Goal: Book appointment/travel/reservation

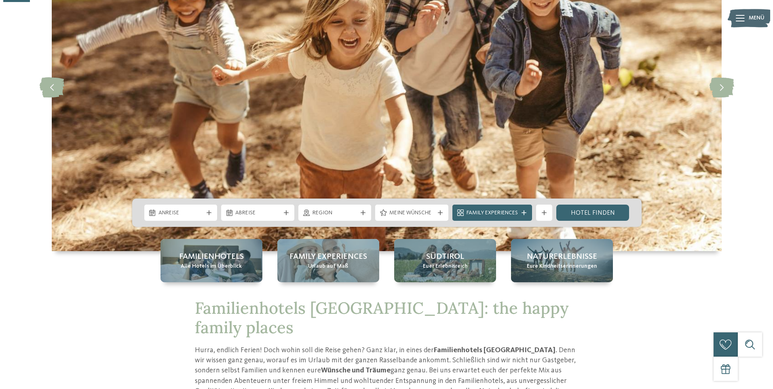
scroll to position [121, 0]
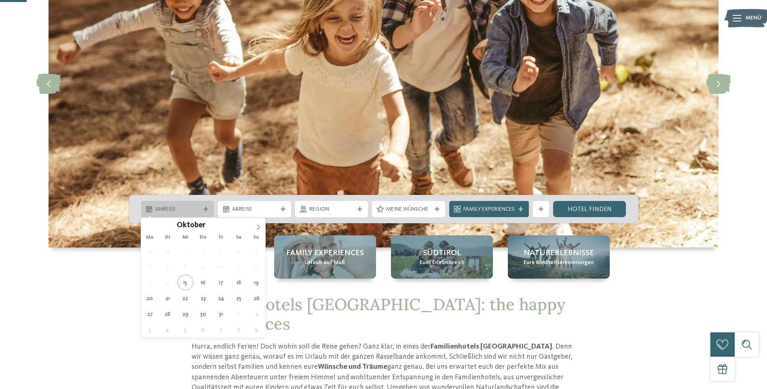
click at [157, 207] on span "Anreise" at bounding box center [177, 209] width 45 height 8
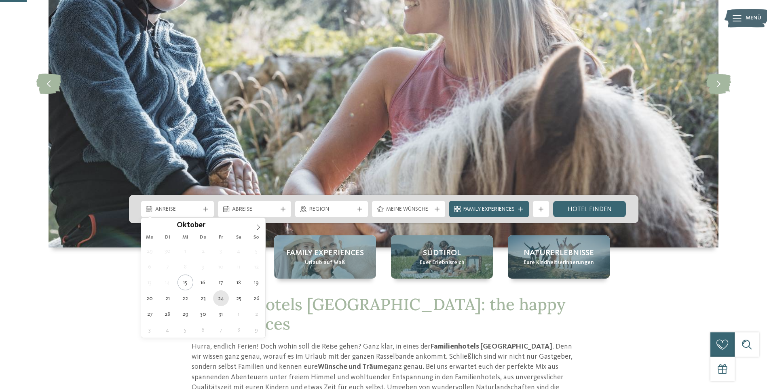
type div "24.10.2025"
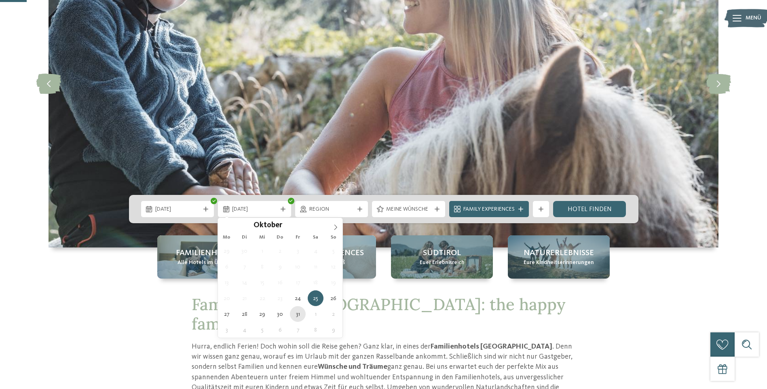
type div "31.10.2025"
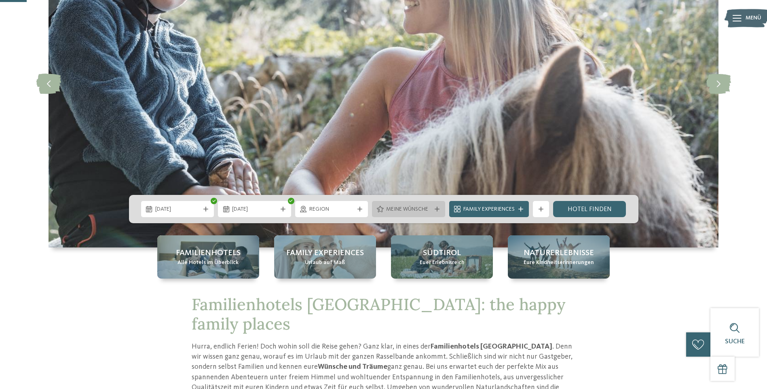
click at [394, 213] on span "Meine Wünsche" at bounding box center [408, 209] width 45 height 8
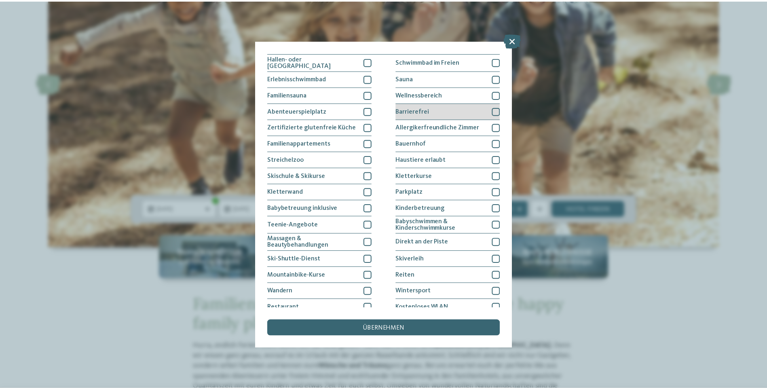
scroll to position [0, 0]
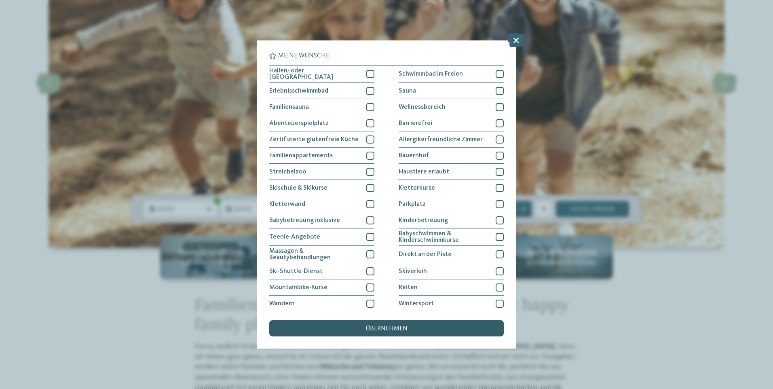
click at [407, 327] on div "übernehmen" at bounding box center [386, 328] width 234 height 16
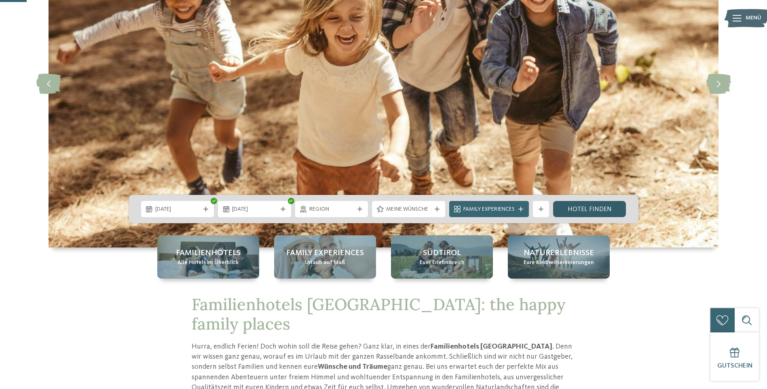
click at [594, 207] on link "Hotel finden" at bounding box center [589, 209] width 73 height 16
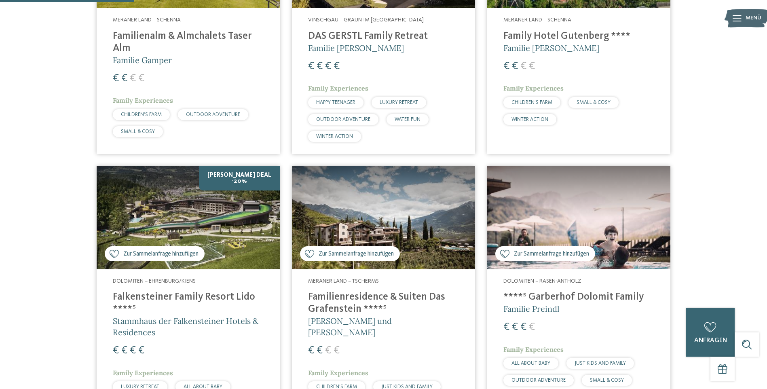
scroll to position [427, 0]
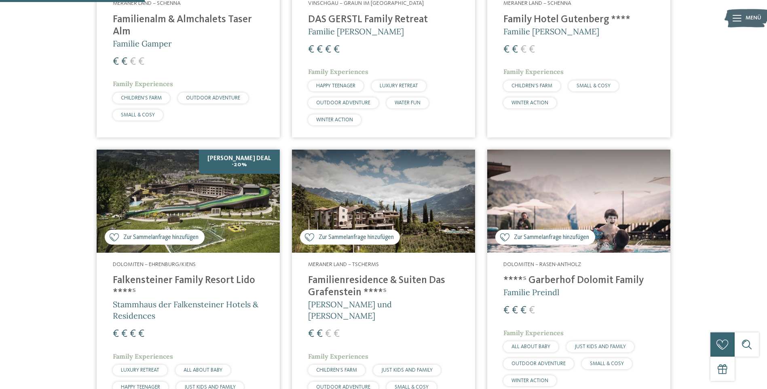
click at [150, 238] on span "Zur Sammelanfrage hinzufügen" at bounding box center [160, 237] width 75 height 8
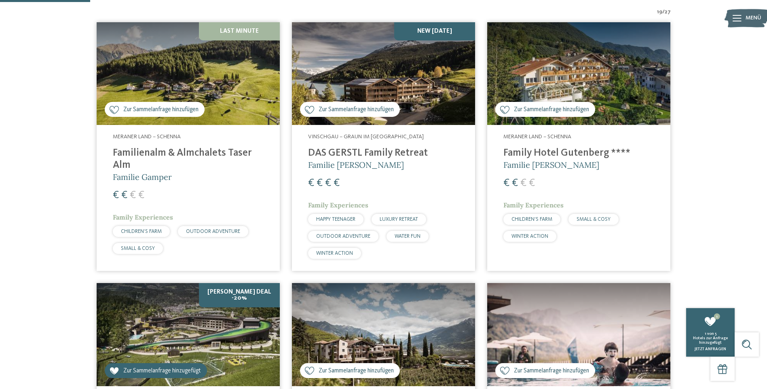
scroll to position [265, 0]
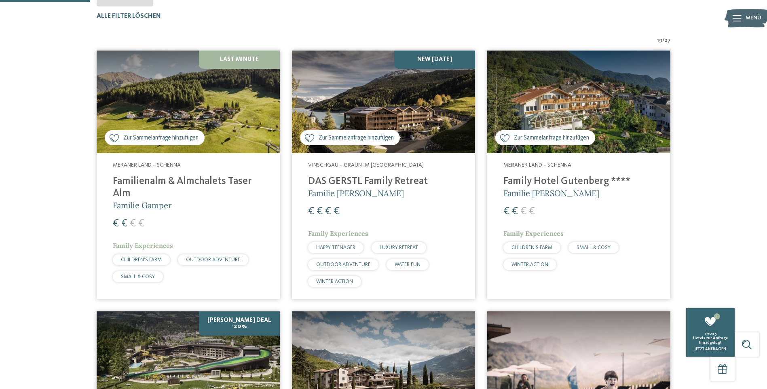
click at [158, 132] on div "Zur Sammelanfrage hinzufügen Zur Sammelanfrage hinzugefügt" at bounding box center [155, 137] width 100 height 15
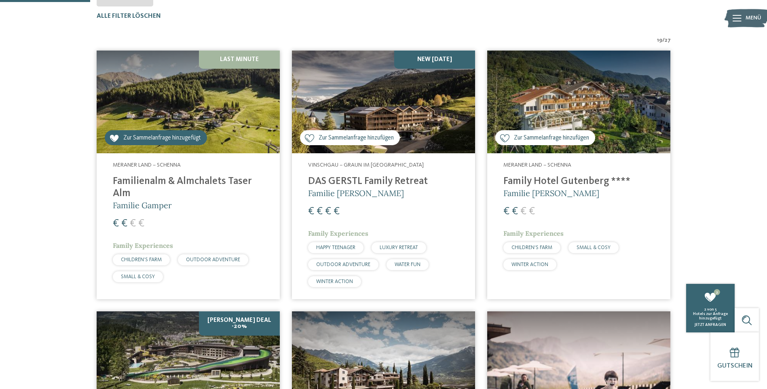
click at [360, 141] on span "Zur Sammelanfrage hinzufügen" at bounding box center [355, 138] width 75 height 8
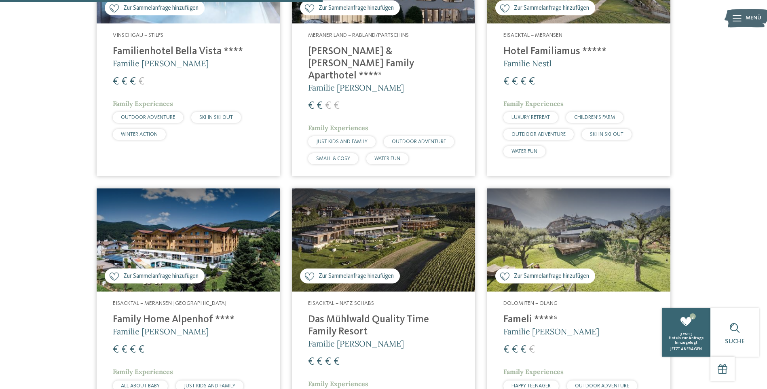
scroll to position [952, 0]
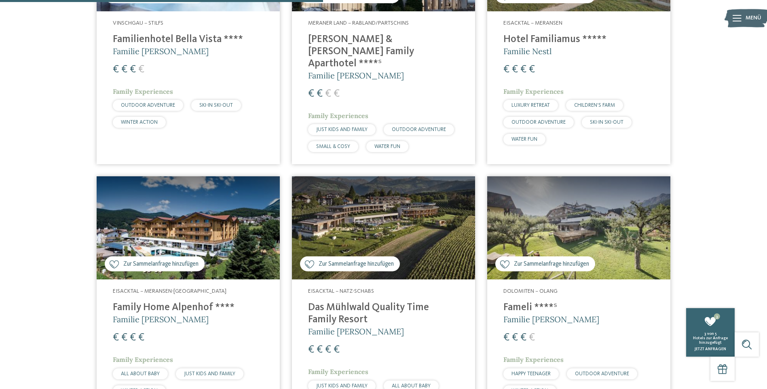
click at [345, 260] on span "Zur Sammelanfrage hinzufügen" at bounding box center [355, 264] width 75 height 8
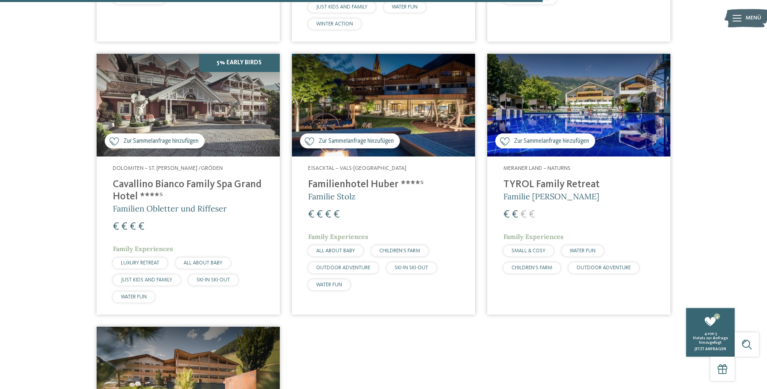
scroll to position [1599, 0]
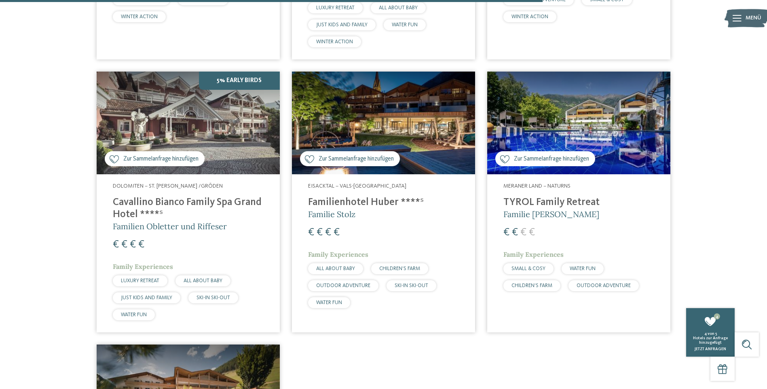
click at [360, 155] on span "Zur Sammelanfrage hinzufügen" at bounding box center [355, 159] width 75 height 8
click at [710, 329] on div "5 anfragen 5 von 5 Hotels zur Anfrage hinzugefügt jetzt anfragen" at bounding box center [710, 332] width 48 height 48
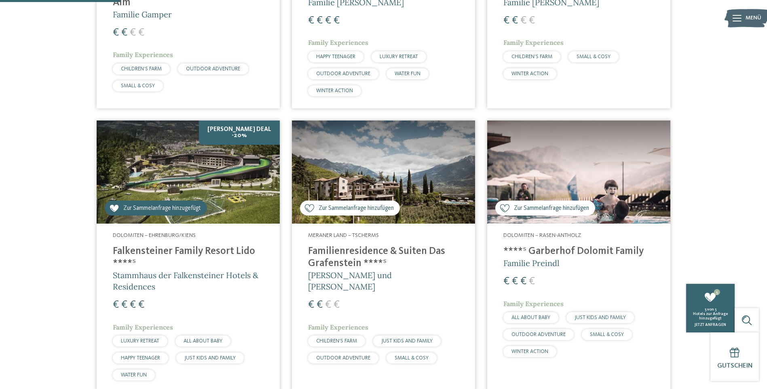
scroll to position [467, 0]
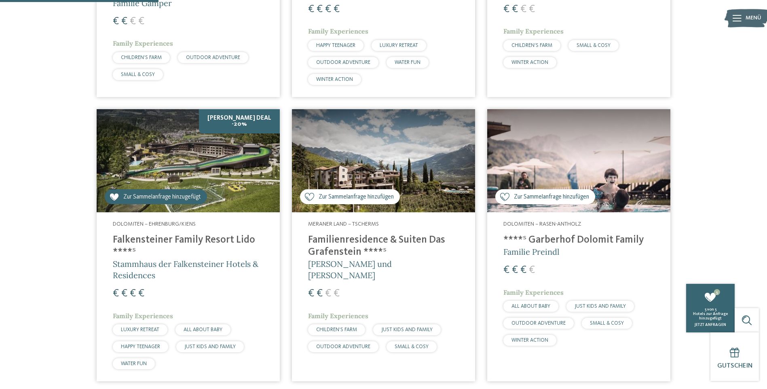
click at [205, 244] on h4 "Falkensteiner Family Resort Lido ****ˢ" at bounding box center [188, 246] width 151 height 24
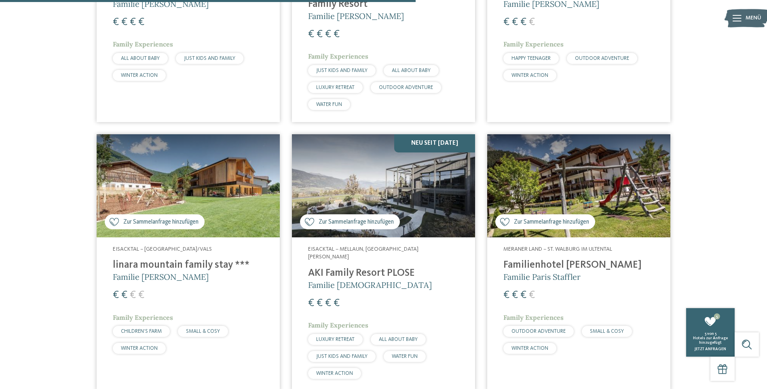
scroll to position [1275, 0]
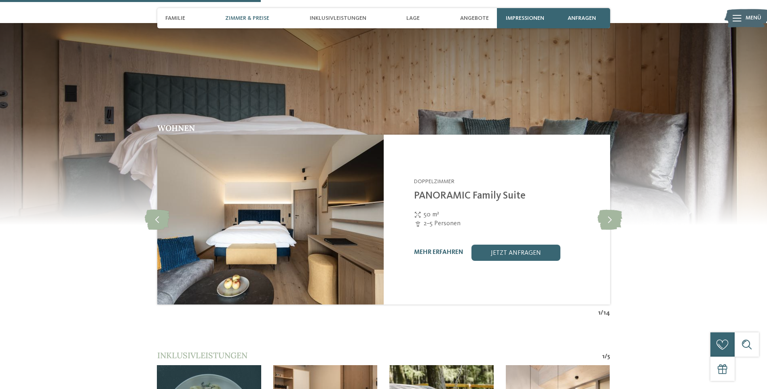
scroll to position [1091, 0]
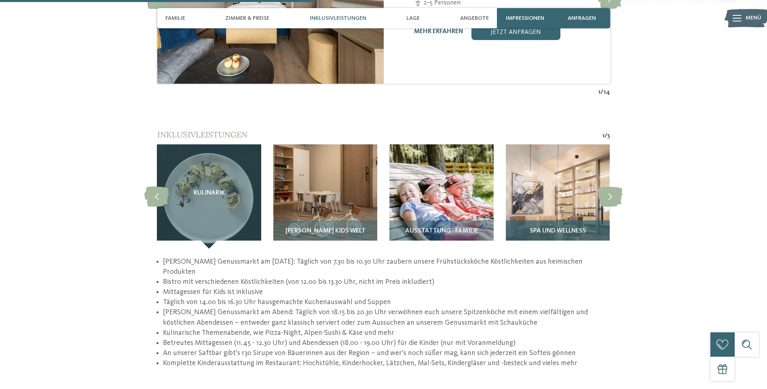
click at [545, 228] on div "Spa und Wellness" at bounding box center [558, 234] width 104 height 28
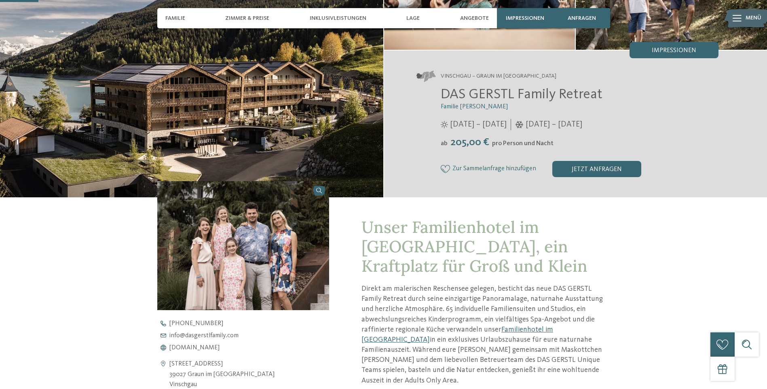
scroll to position [121, 0]
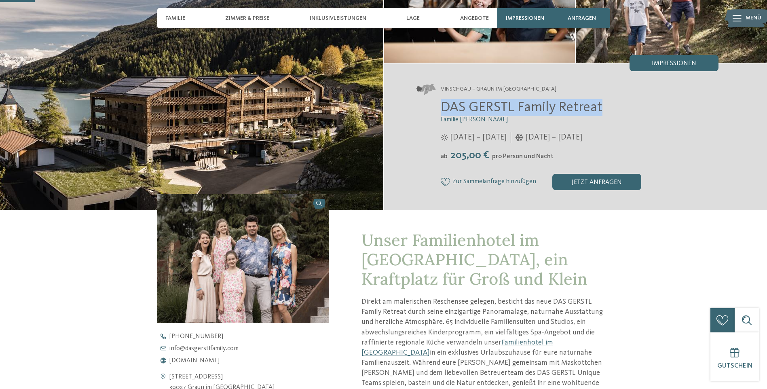
drag, startPoint x: 443, startPoint y: 106, endPoint x: 632, endPoint y: 111, distance: 190.0
click at [632, 111] on h2 "DAS GERSTL Family Retreat" at bounding box center [580, 107] width 278 height 17
copy span "DAS GERSTL Family Retreat"
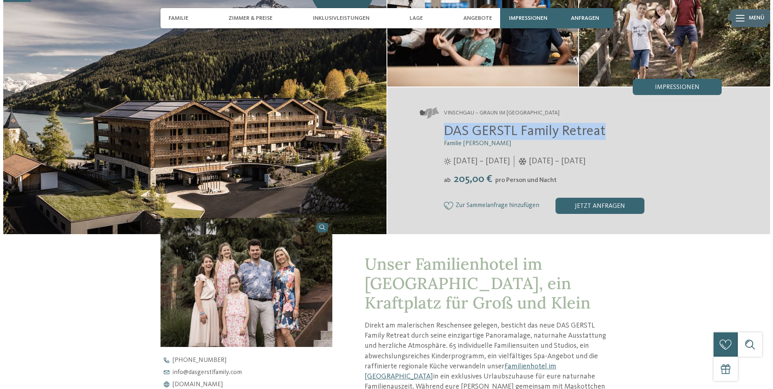
scroll to position [0, 0]
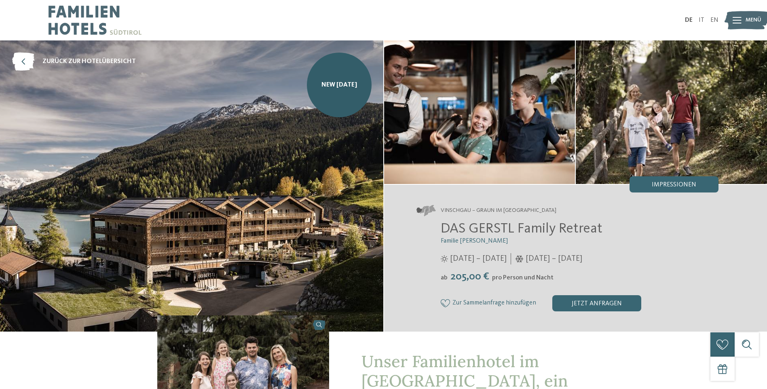
click at [736, 20] on icon at bounding box center [736, 20] width 9 height 6
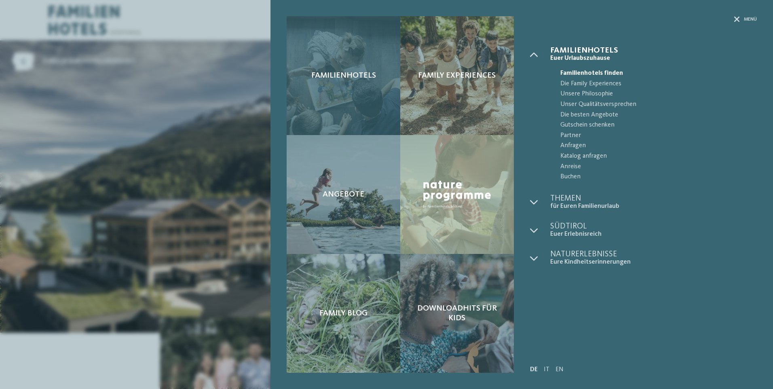
click at [371, 88] on div "Familienhotels" at bounding box center [344, 75] width 114 height 119
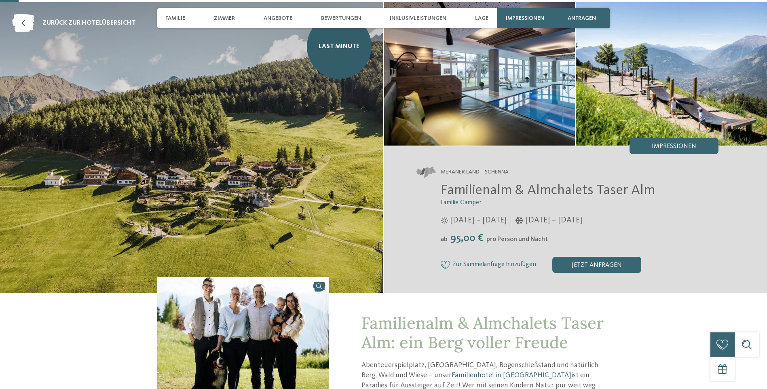
scroll to position [81, 0]
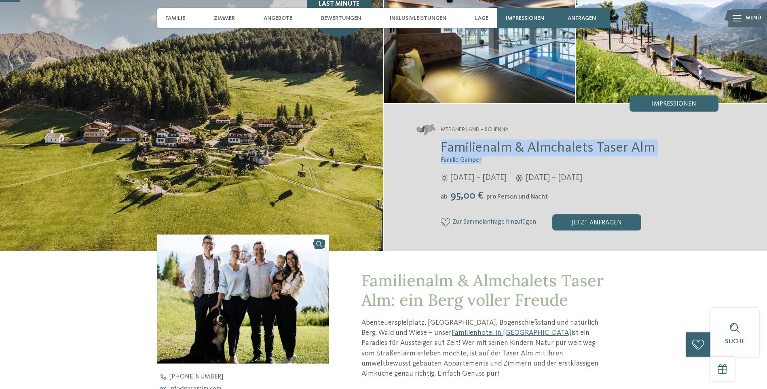
drag, startPoint x: 442, startPoint y: 150, endPoint x: 620, endPoint y: 156, distance: 178.3
click at [620, 156] on div "Familienalm & Almchalets Taser Alm Familie Gamper [DATE] – [DATE] ab" at bounding box center [567, 184] width 302 height 91
copy div "Familienalm & Almchalets Taser Alm Familie [PERSON_NAME]"
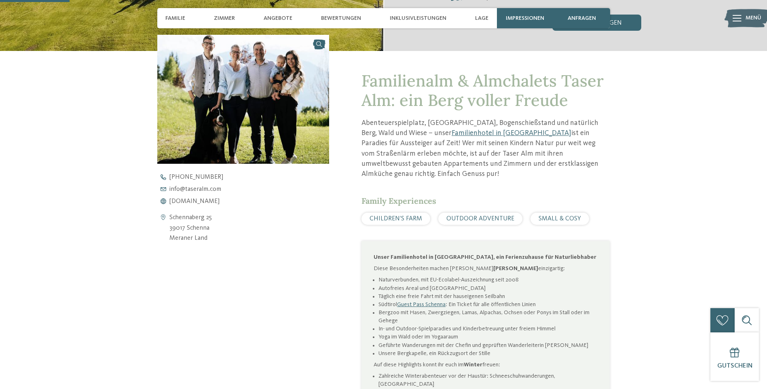
scroll to position [283, 0]
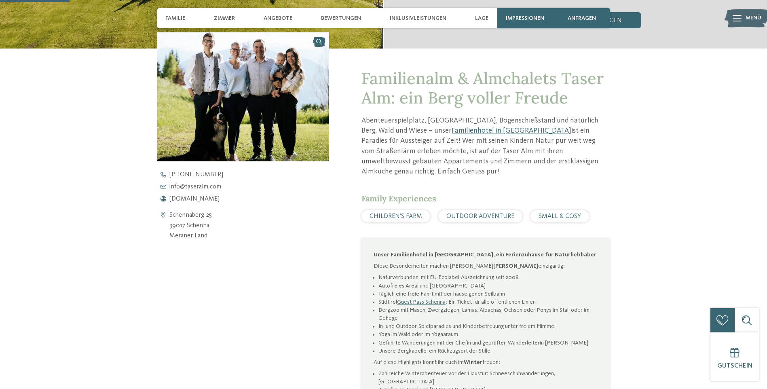
click at [193, 195] on div "[PHONE_NUMBER] info@ no-spam. taseralm. no-spam. com [DOMAIN_NAME]" at bounding box center [250, 186] width 186 height 31
click at [194, 198] on span "[DOMAIN_NAME]" at bounding box center [194, 199] width 50 height 6
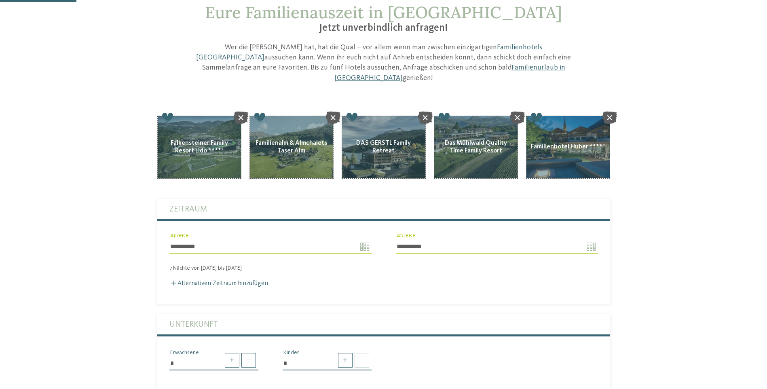
scroll to position [121, 0]
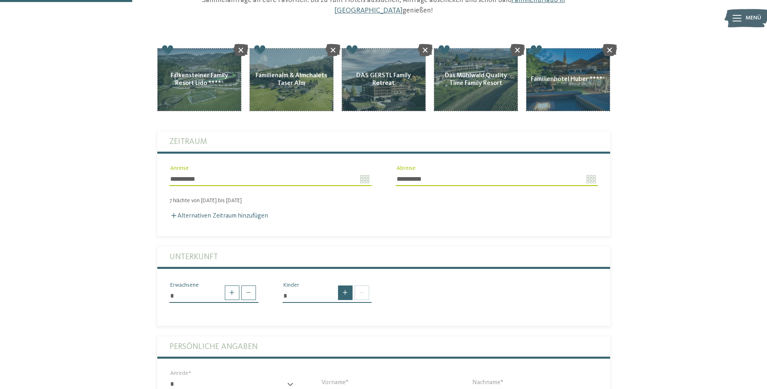
click at [349, 285] on span at bounding box center [345, 292] width 15 height 15
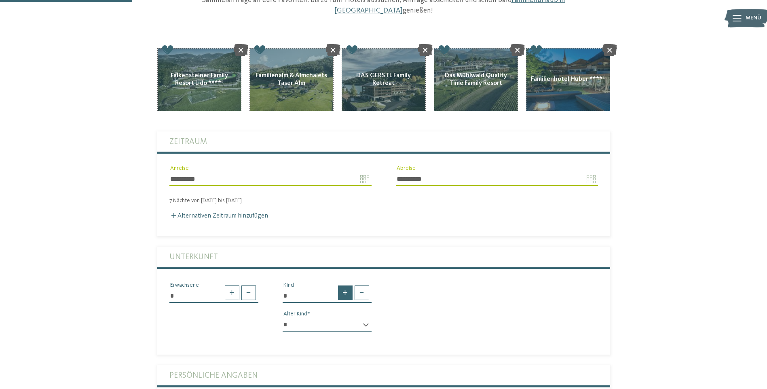
click at [347, 285] on span at bounding box center [345, 292] width 15 height 15
type input "*"
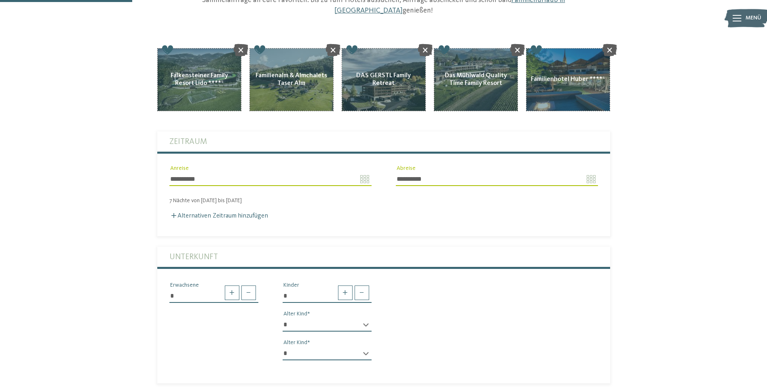
click at [363, 318] on div "* * * * * * * * * * * ** ** ** ** ** ** ** ** Alter Kind" at bounding box center [326, 328] width 89 height 21
click at [362, 318] on select "* * * * * * * * * * * ** ** ** ** ** ** ** **" at bounding box center [326, 325] width 89 height 14
select select "*"
click at [282, 318] on select "* * * * * * * * * * * ** ** ** ** ** ** ** **" at bounding box center [326, 325] width 89 height 14
click at [318, 346] on select "* * * * * * * * * * * ** ** ** ** ** ** ** **" at bounding box center [326, 353] width 89 height 14
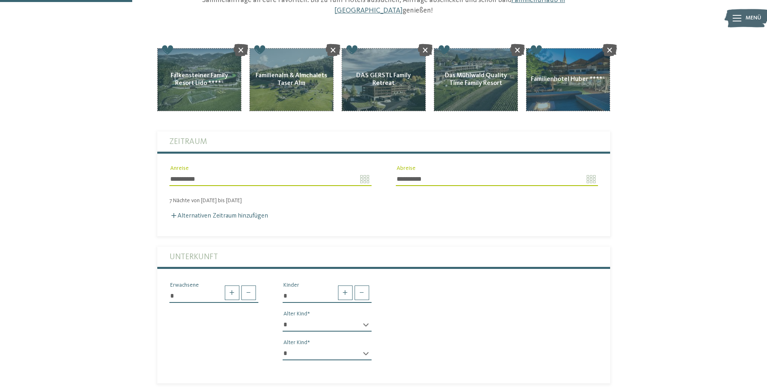
select select "*"
click at [282, 346] on select "* * * * * * * * * * * ** ** ** ** ** ** ** **" at bounding box center [326, 353] width 89 height 14
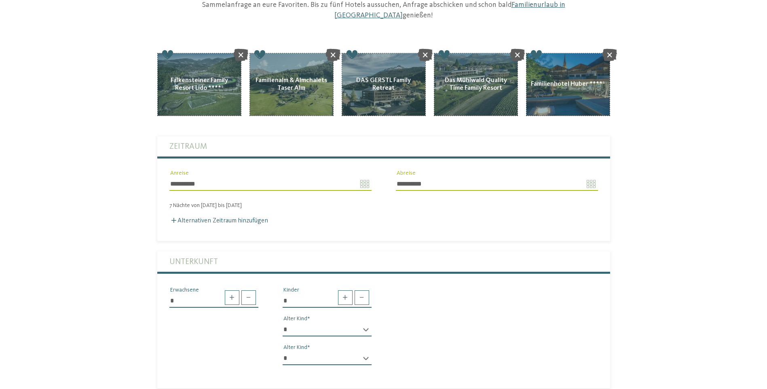
scroll to position [0, 0]
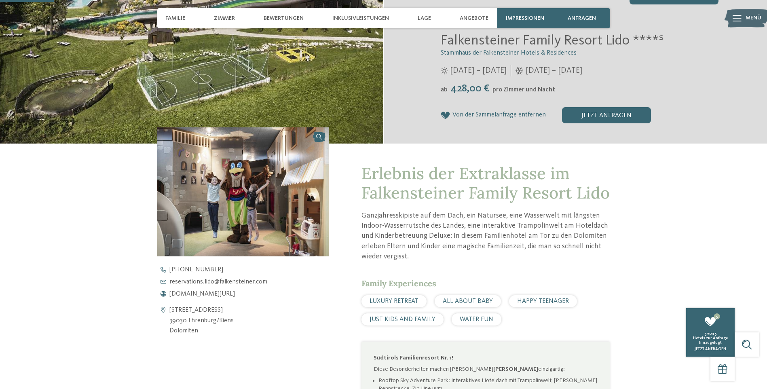
scroll to position [202, 0]
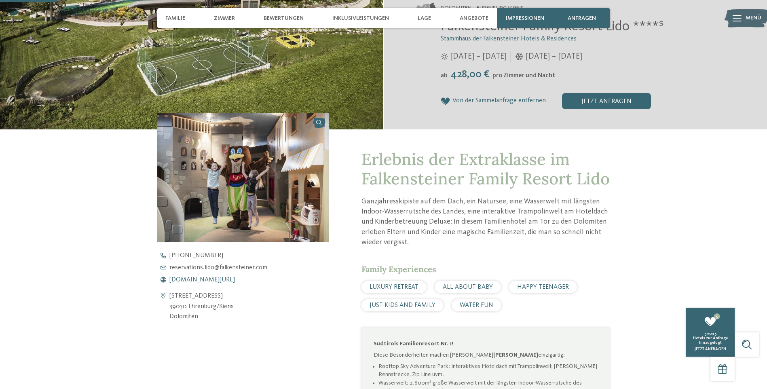
click at [214, 277] on span "www.falkensteiner.com/lido" at bounding box center [201, 279] width 65 height 6
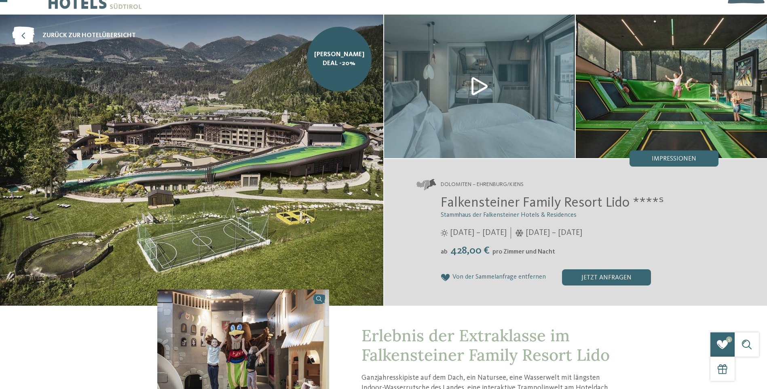
scroll to position [40, 0]
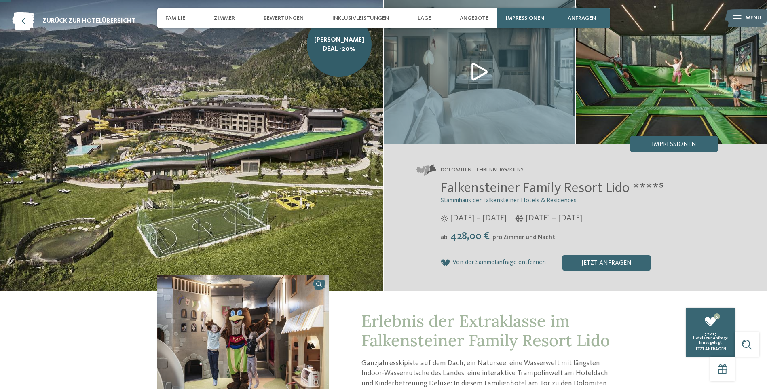
click at [226, 150] on img at bounding box center [191, 145] width 383 height 291
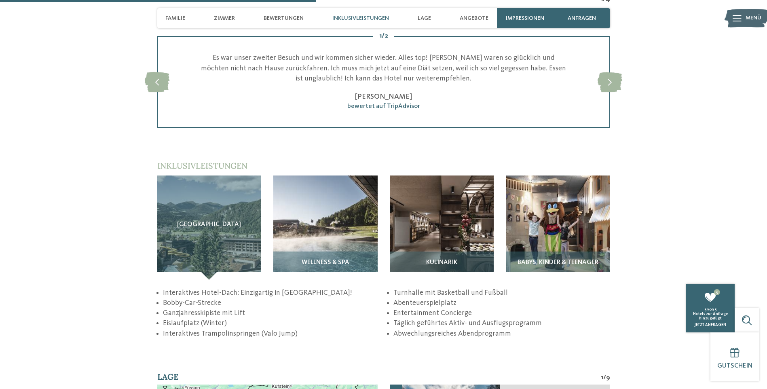
scroll to position [1172, 0]
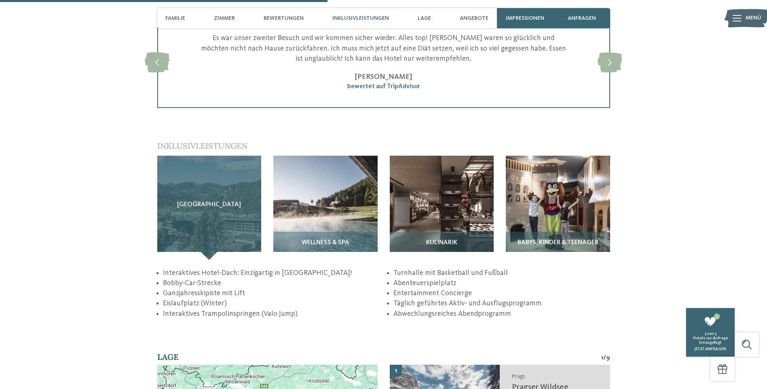
click at [232, 209] on div "Sky Adventure Park" at bounding box center [209, 208] width 104 height 104
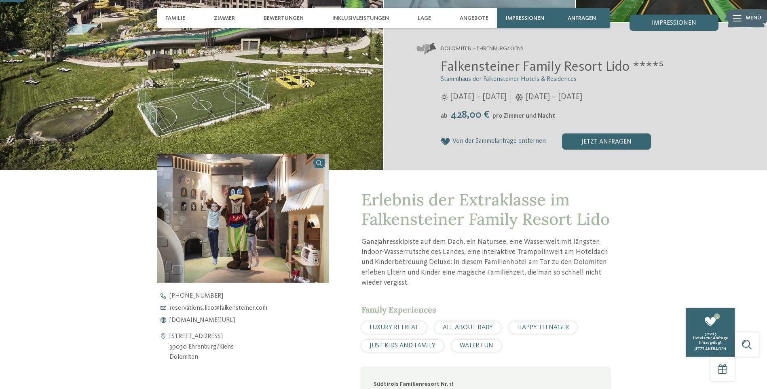
scroll to position [0, 0]
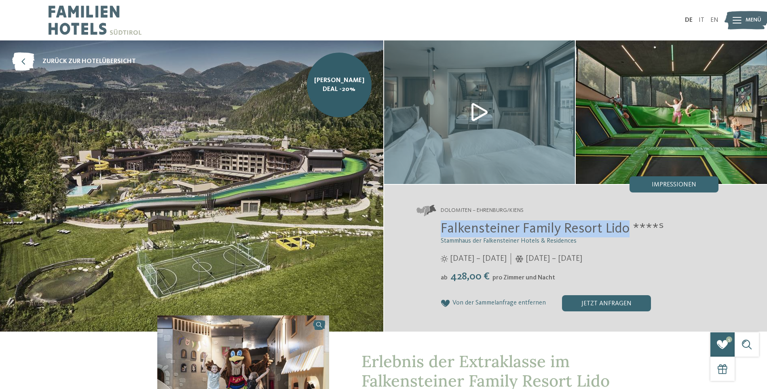
drag, startPoint x: 442, startPoint y: 231, endPoint x: 629, endPoint y: 231, distance: 187.1
click at [629, 231] on span "Falkensteiner Family Resort Lido ****ˢ" at bounding box center [552, 228] width 223 height 14
copy span "Falkensteiner Family Resort Lido"
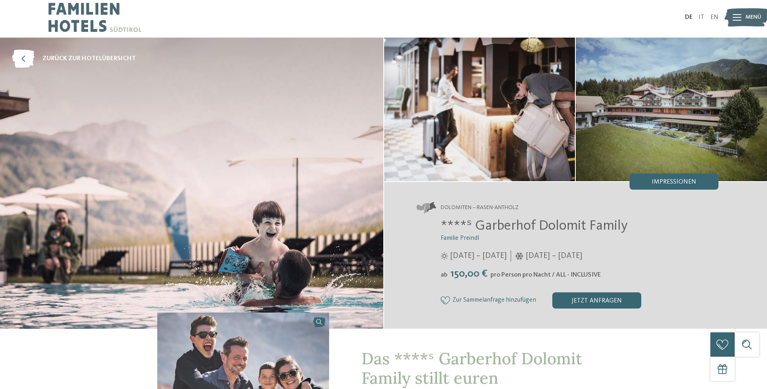
scroll to position [162, 0]
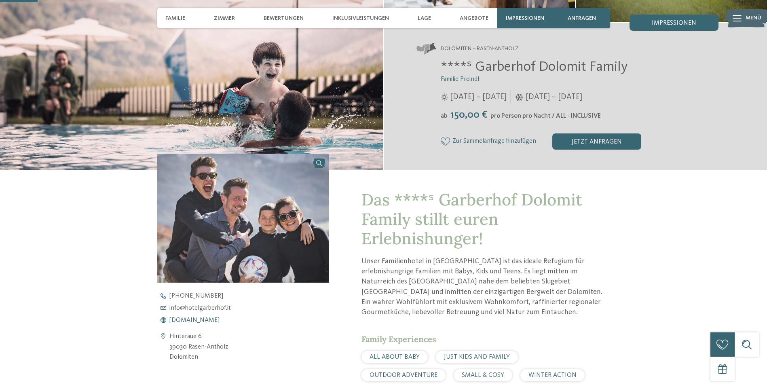
click at [205, 319] on span "www.hotelgarberhof.it" at bounding box center [194, 320] width 50 height 6
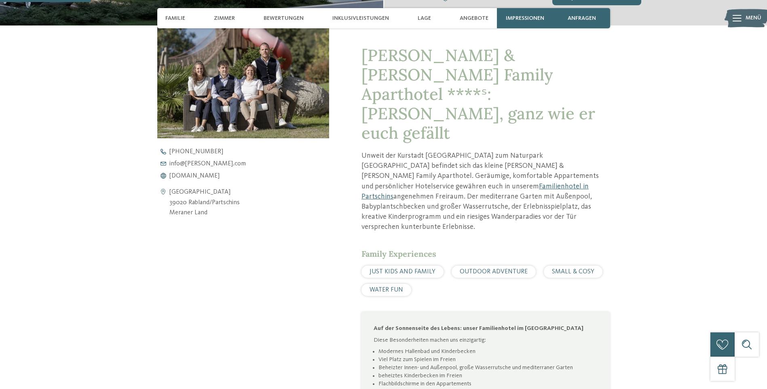
scroll to position [323, 0]
click at [198, 172] on span "[DOMAIN_NAME]" at bounding box center [194, 175] width 50 height 6
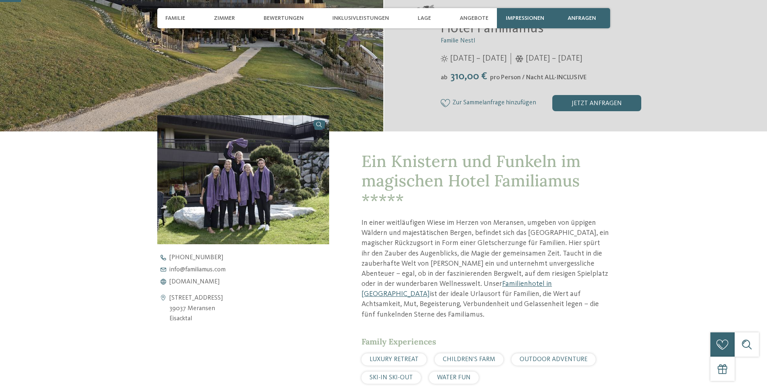
scroll to position [202, 0]
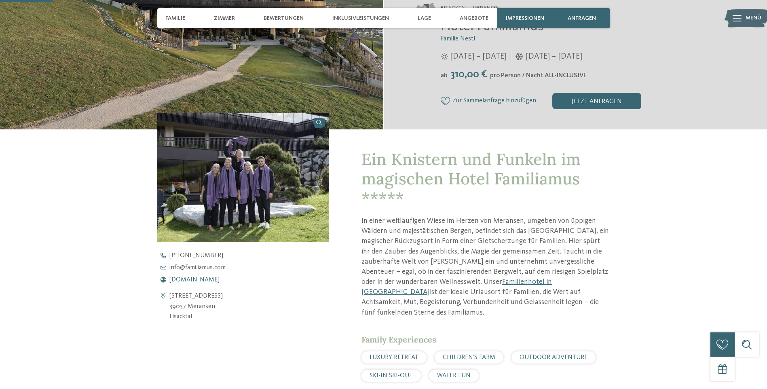
click at [180, 279] on span "[DOMAIN_NAME]" at bounding box center [194, 279] width 50 height 6
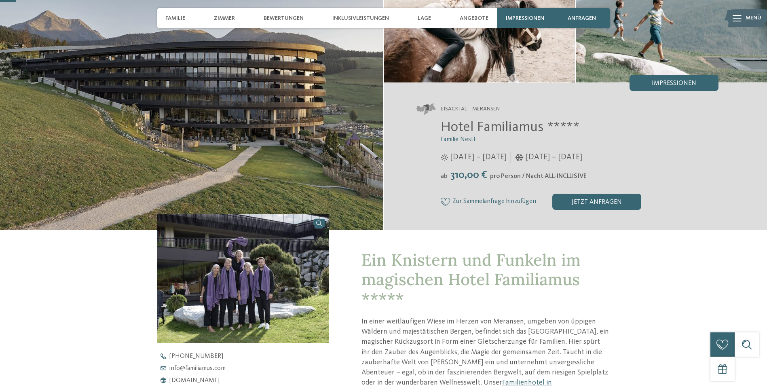
scroll to position [0, 0]
